Goal: Information Seeking & Learning: Learn about a topic

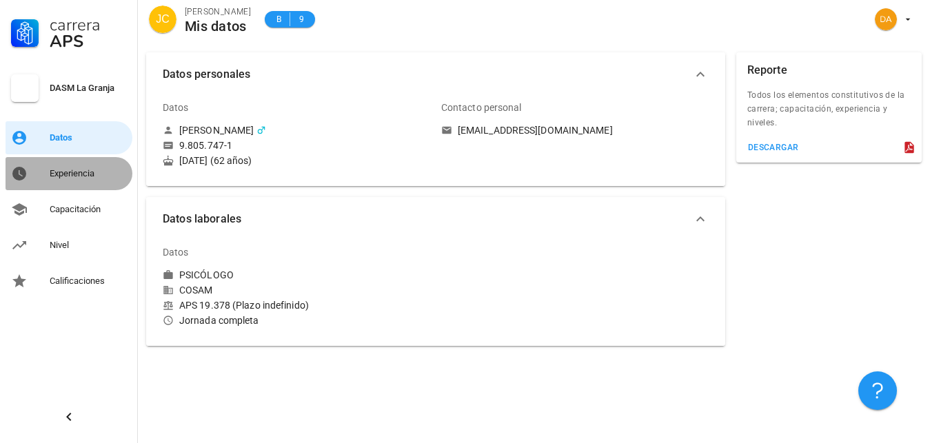
click at [76, 176] on div "Experiencia" at bounding box center [88, 173] width 77 height 11
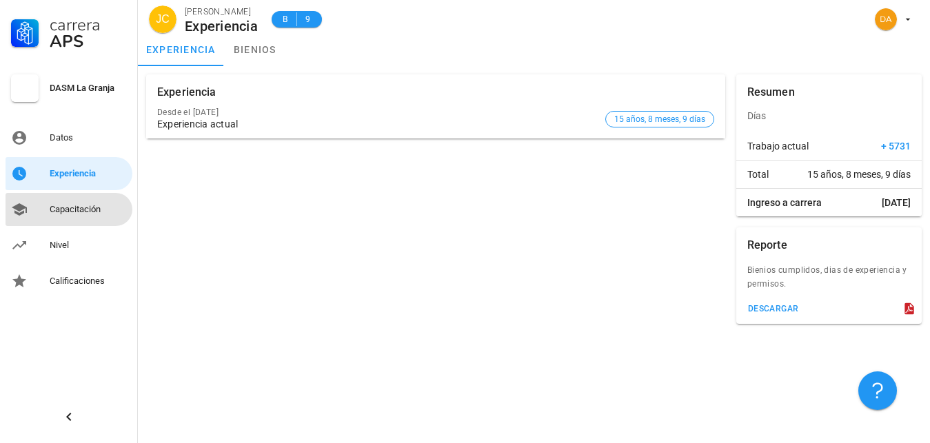
click at [81, 211] on div "Capacitación" at bounding box center [88, 209] width 77 height 11
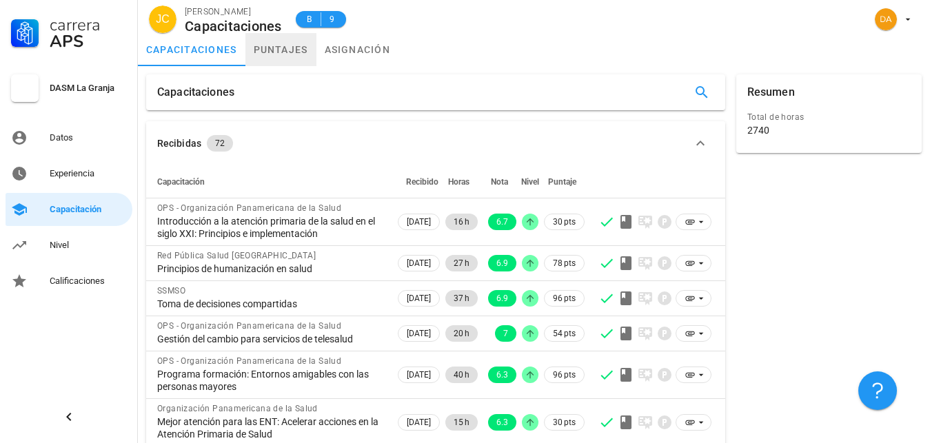
click at [287, 47] on link "puntajes" at bounding box center [280, 49] width 71 height 33
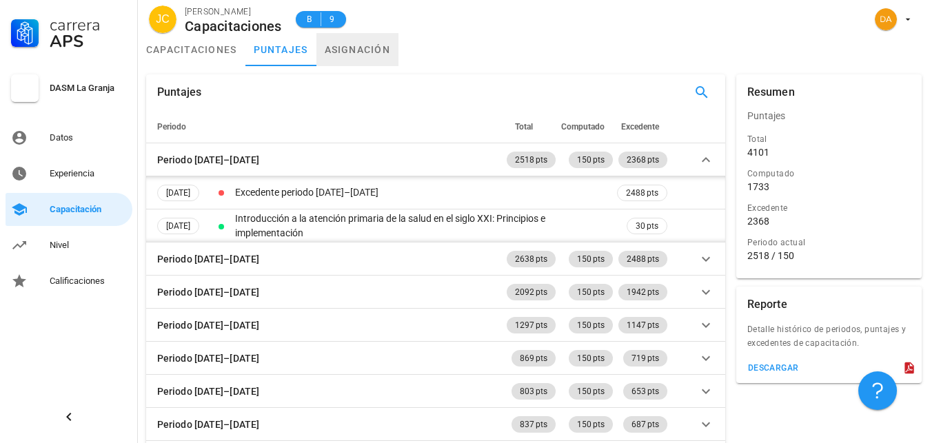
click at [341, 47] on link "asignación" at bounding box center [357, 49] width 83 height 33
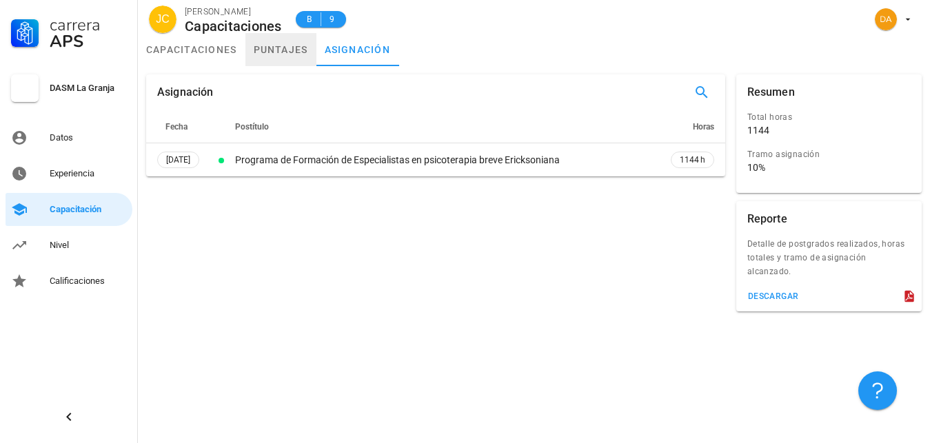
click at [282, 44] on link "puntajes" at bounding box center [280, 49] width 71 height 33
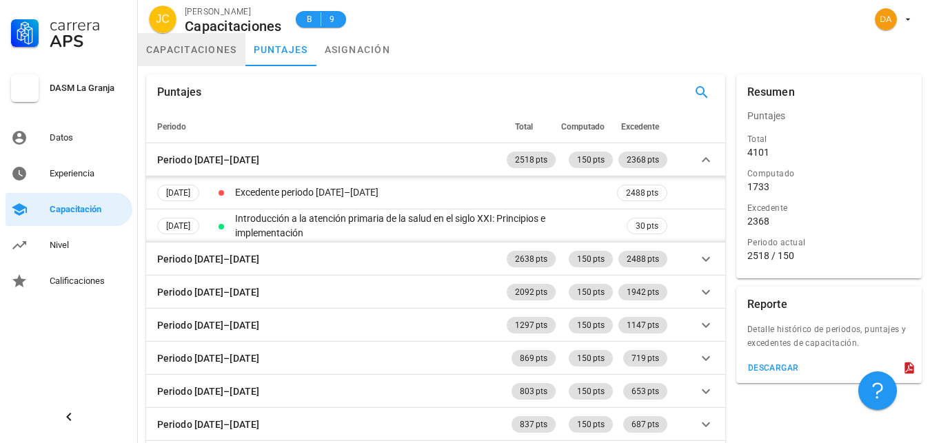
click at [209, 48] on link "capacitaciones" at bounding box center [192, 49] width 108 height 33
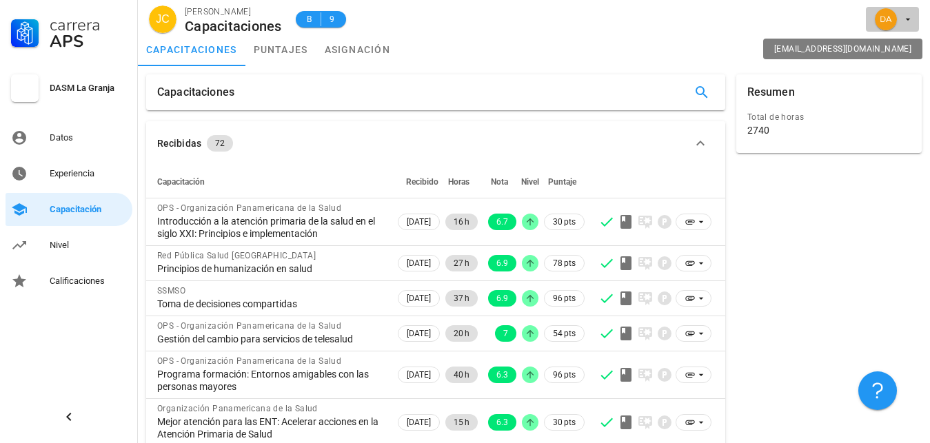
click at [903, 16] on icon "button" at bounding box center [907, 19] width 11 height 11
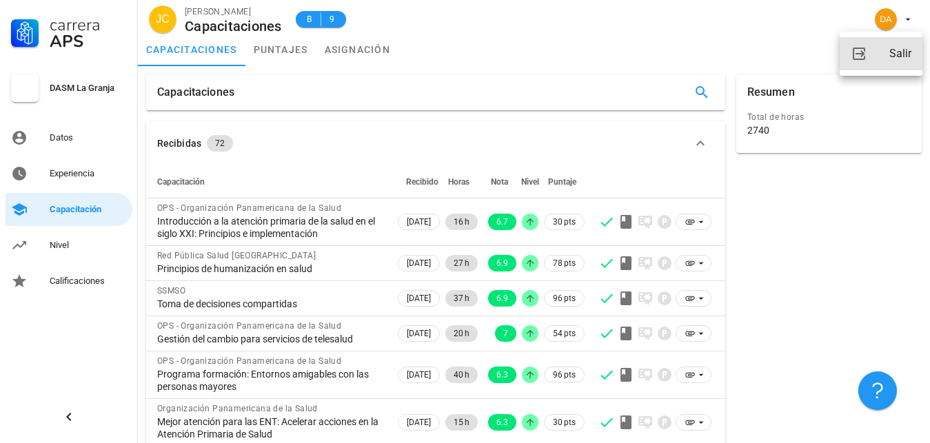
click at [901, 53] on div "Salir" at bounding box center [900, 54] width 22 height 28
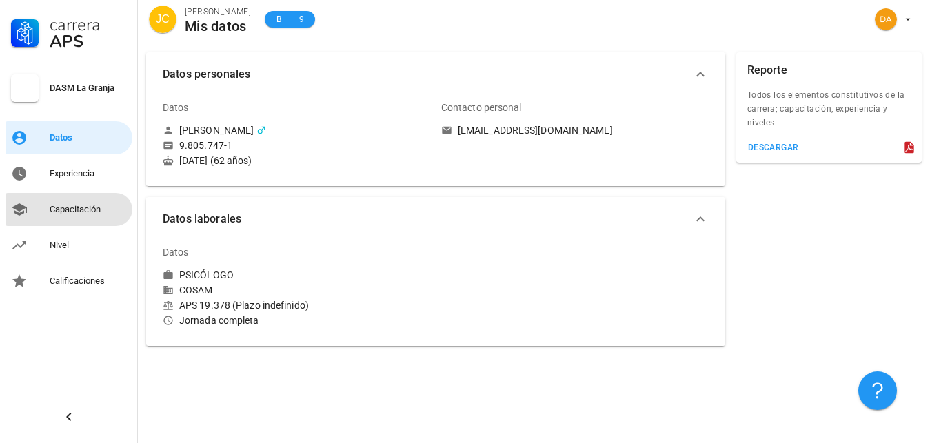
click at [83, 211] on div "Capacitación" at bounding box center [88, 209] width 77 height 11
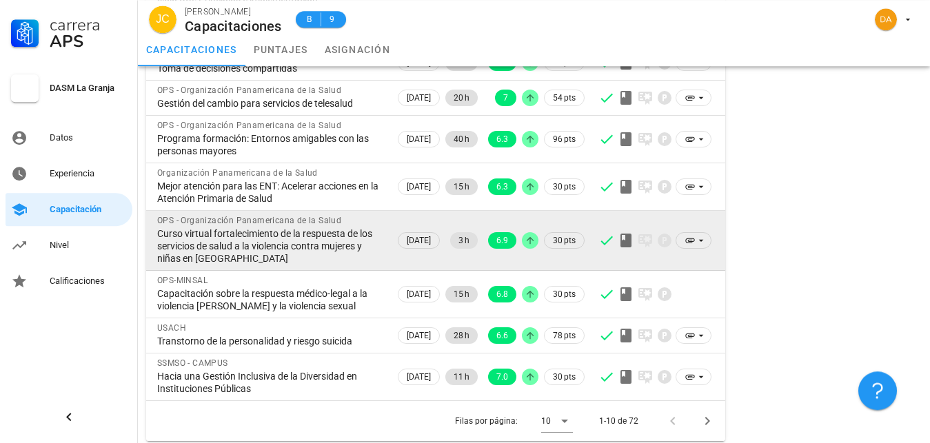
scroll to position [242, 0]
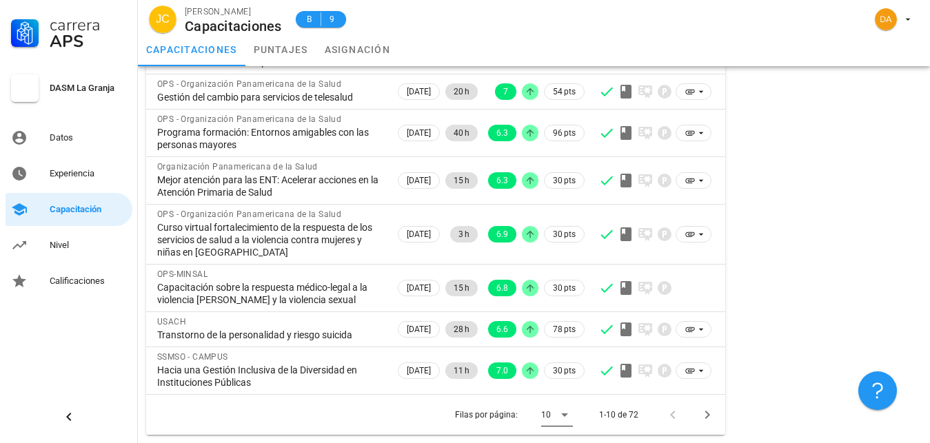
click at [562, 414] on icon at bounding box center [564, 415] width 17 height 17
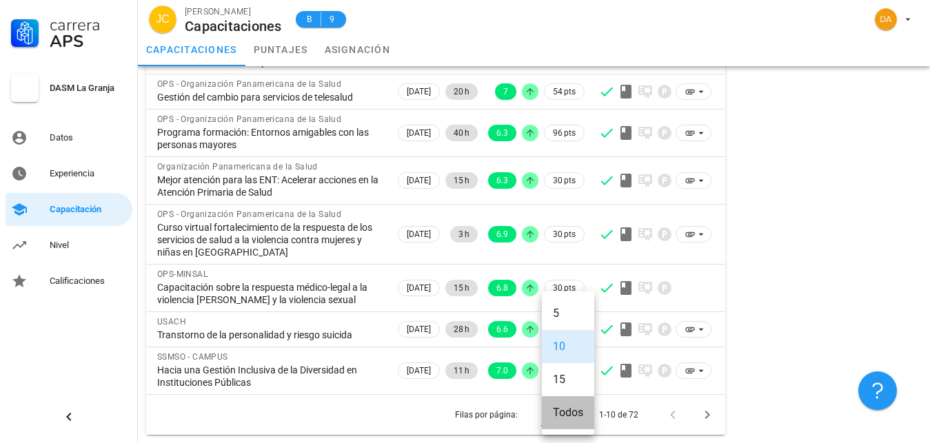
click at [564, 417] on div "Todos" at bounding box center [568, 412] width 30 height 13
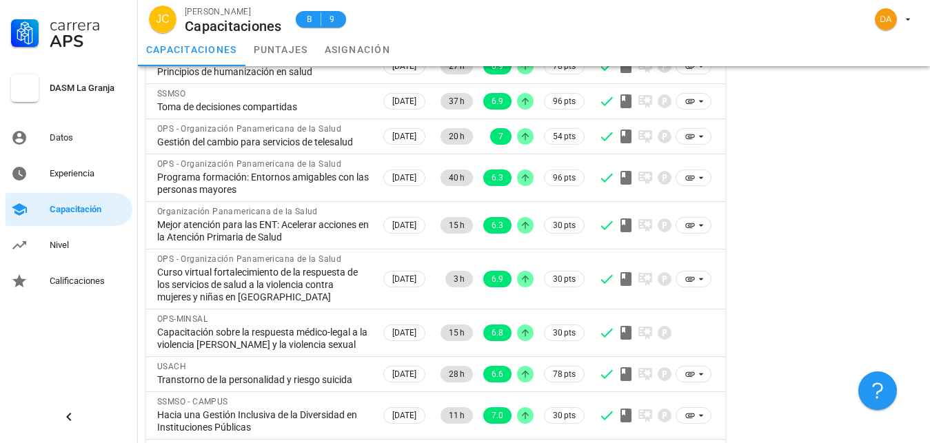
scroll to position [0, 0]
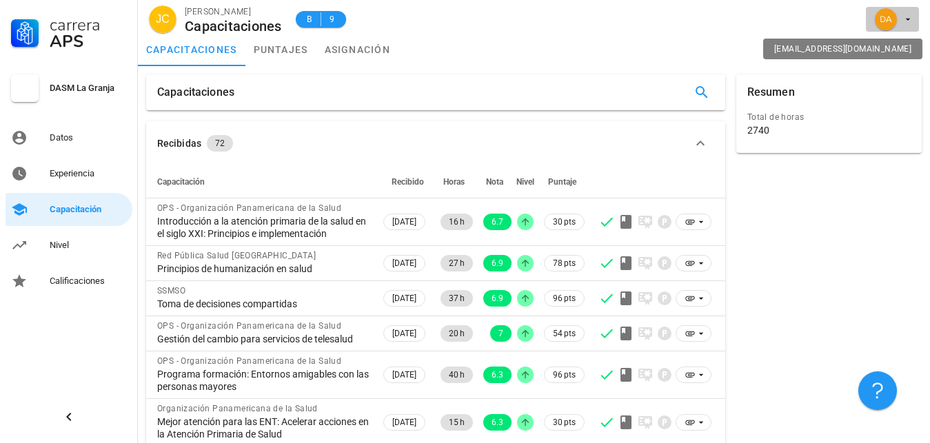
click at [886, 17] on div "avatar" at bounding box center [886, 19] width 22 height 22
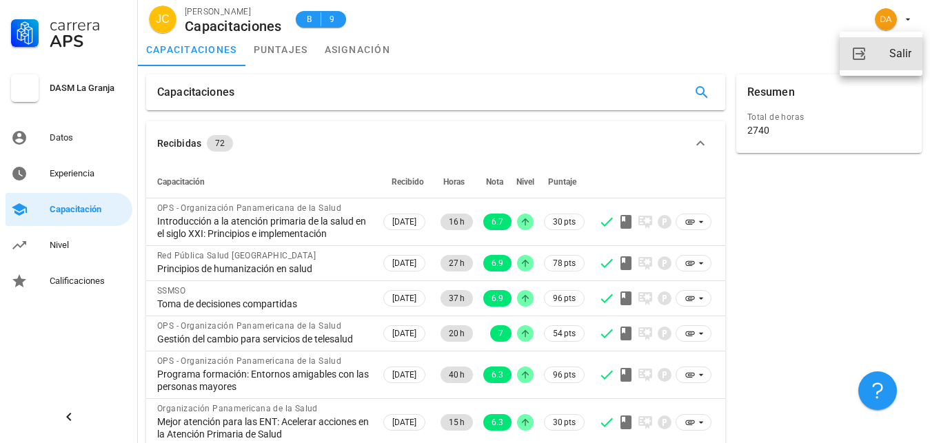
click at [900, 52] on div "Salir" at bounding box center [900, 54] width 22 height 28
